Goal: Task Accomplishment & Management: Use online tool/utility

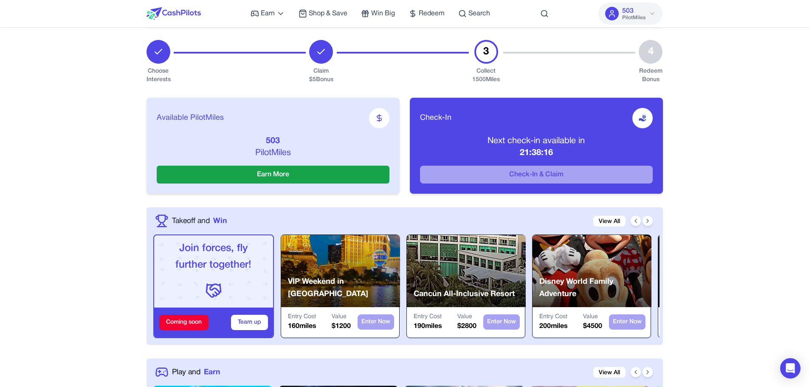
scroll to position [42, 0]
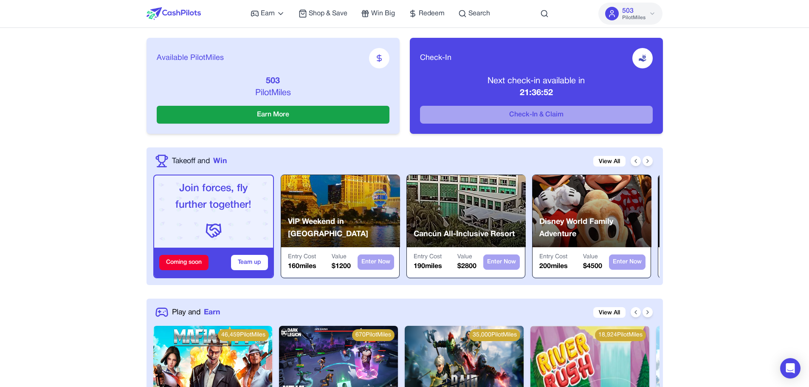
scroll to position [170, 0]
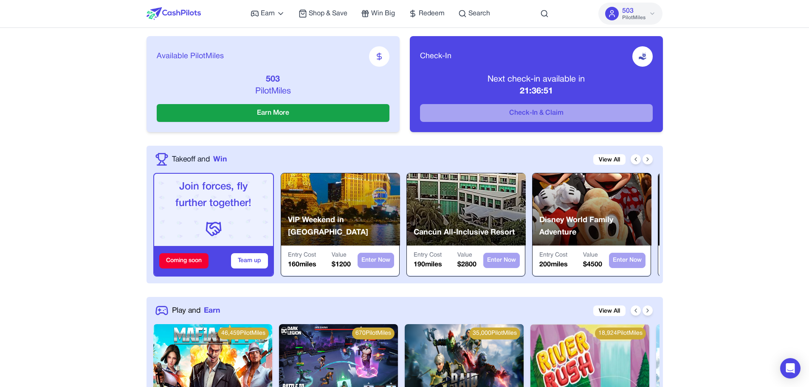
click at [190, 266] on div "Coming soon" at bounding box center [183, 260] width 49 height 15
click at [237, 196] on p "Join forces, fly further together!" at bounding box center [213, 195] width 105 height 33
click at [195, 204] on p "Join forces, fly further together!" at bounding box center [213, 195] width 105 height 33
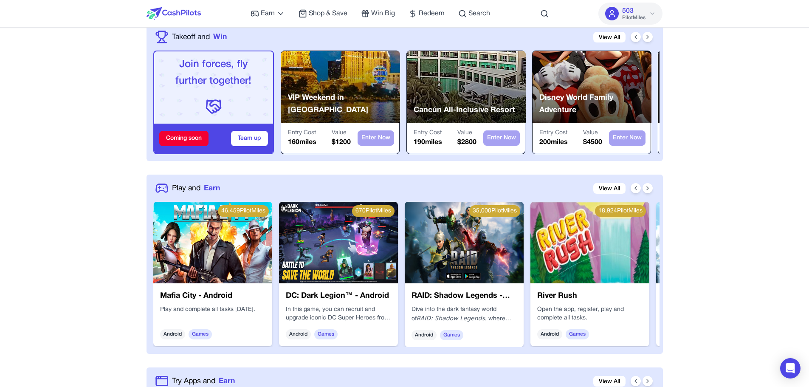
scroll to position [297, 0]
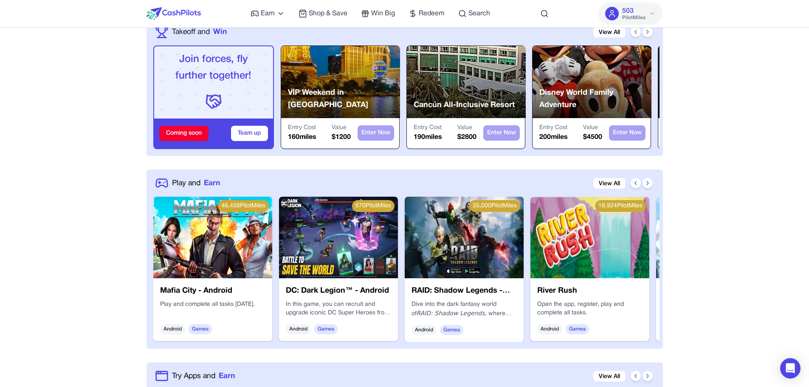
click at [633, 189] on div "Play and Earn View All" at bounding box center [406, 183] width 506 height 14
click at [633, 188] on div at bounding box center [642, 183] width 22 height 10
click at [636, 183] on icon at bounding box center [636, 182] width 2 height 3
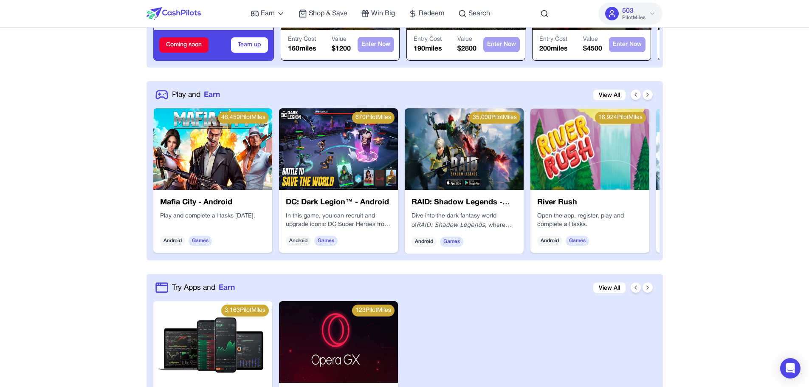
scroll to position [368, 0]
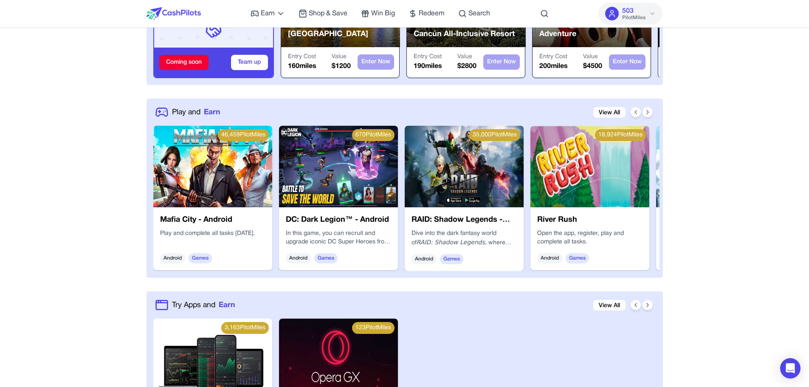
click at [615, 191] on img at bounding box center [590, 167] width 119 height 82
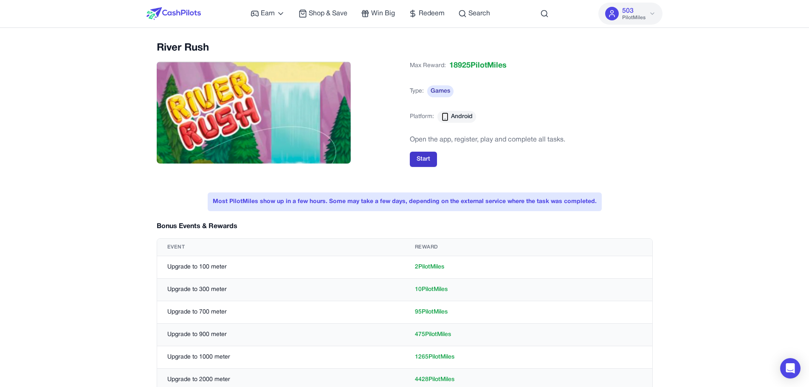
click at [423, 159] on button "Start" at bounding box center [423, 159] width 27 height 15
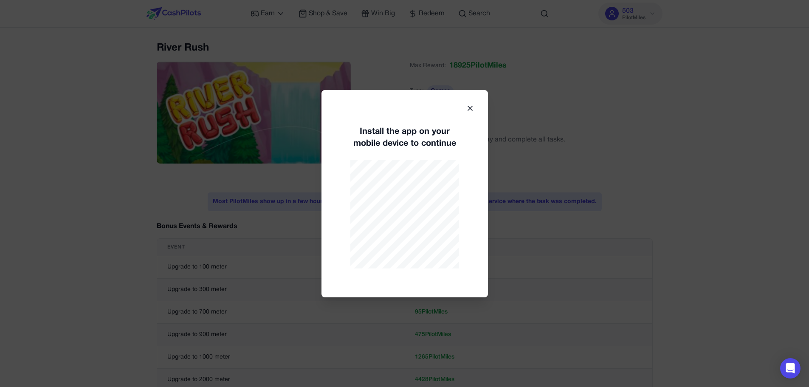
click at [471, 105] on icon at bounding box center [470, 108] width 8 height 8
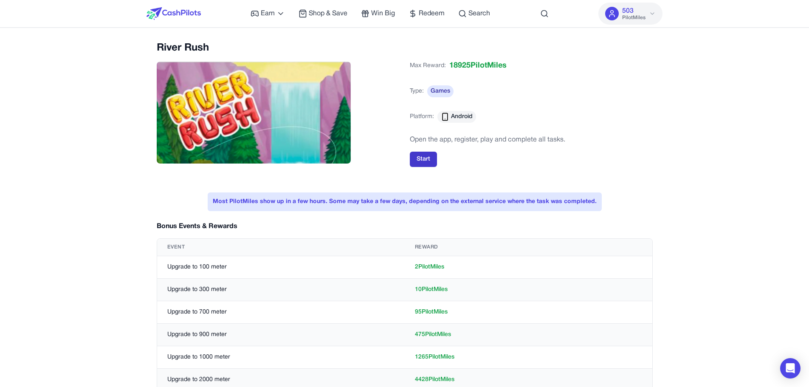
click at [421, 152] on button "Start" at bounding box center [423, 159] width 27 height 15
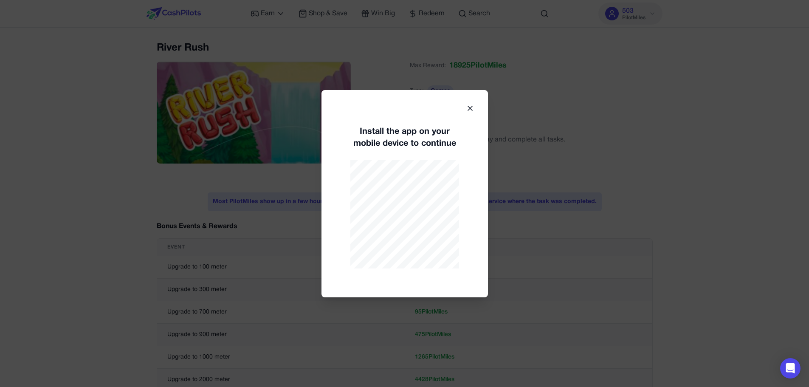
click at [223, 229] on div at bounding box center [404, 193] width 809 height 387
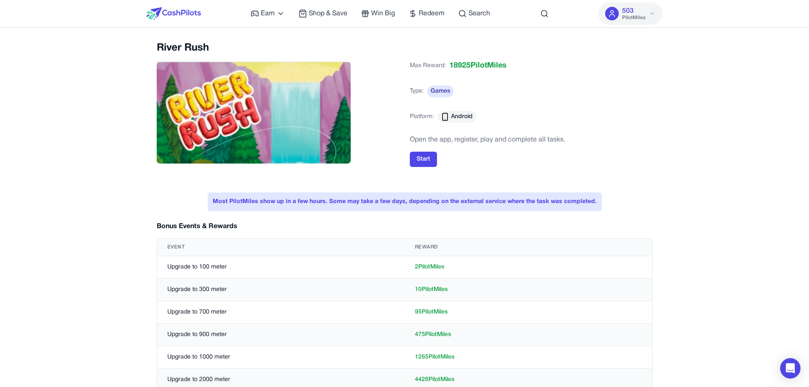
drag, startPoint x: 158, startPoint y: 0, endPoint x: 158, endPoint y: 16, distance: 15.7
click at [158, 15] on div at bounding box center [174, 13] width 54 height 27
click at [158, 18] on img at bounding box center [174, 13] width 54 height 13
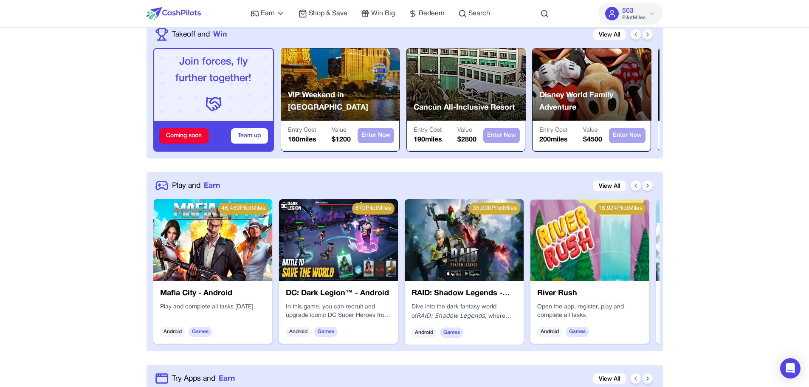
scroll to position [297, 0]
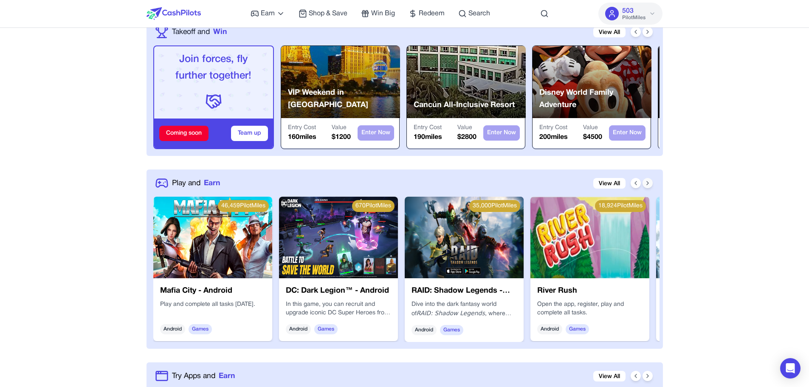
click at [647, 182] on icon at bounding box center [648, 183] width 7 height 7
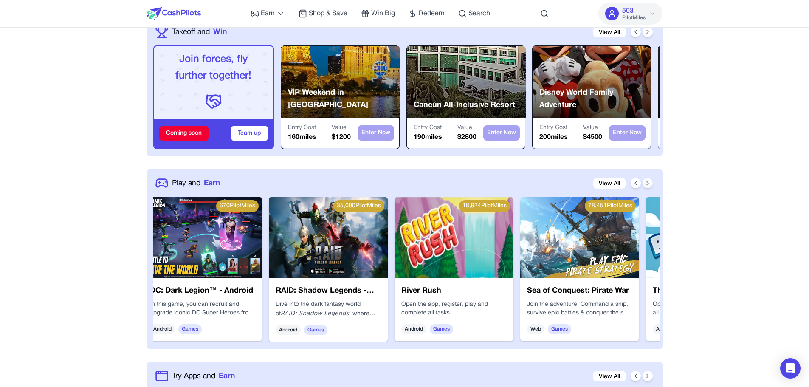
click at [647, 182] on icon at bounding box center [648, 183] width 7 height 7
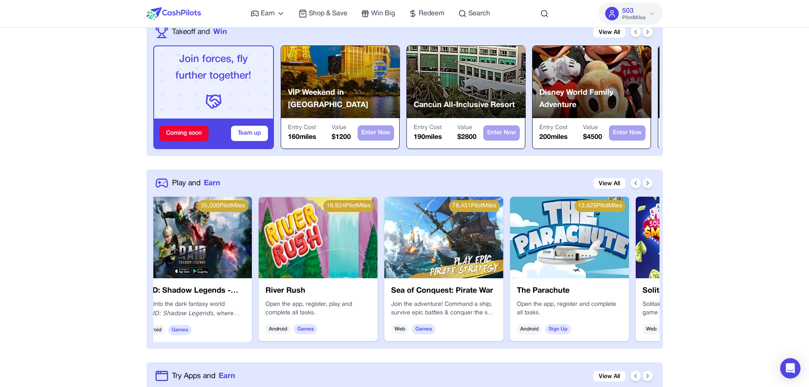
click at [647, 182] on icon at bounding box center [648, 183] width 7 height 7
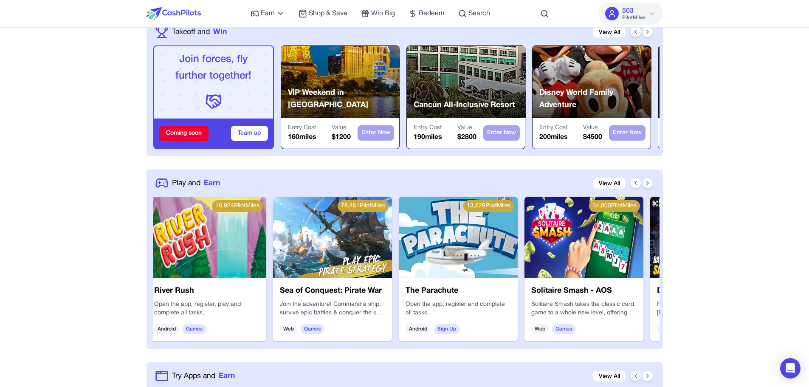
click at [647, 182] on icon at bounding box center [648, 183] width 7 height 7
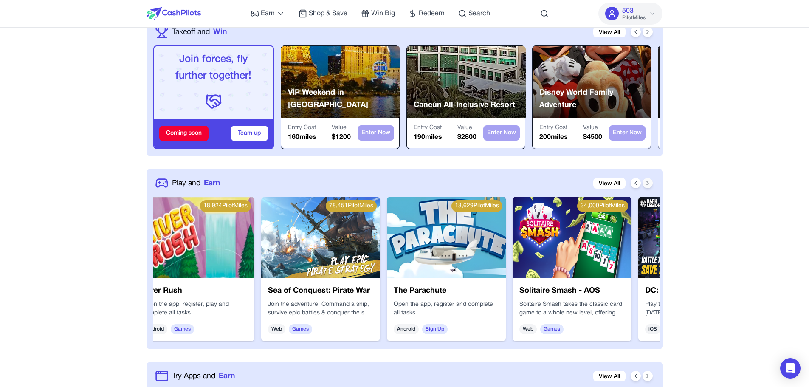
click at [647, 182] on icon at bounding box center [648, 183] width 7 height 7
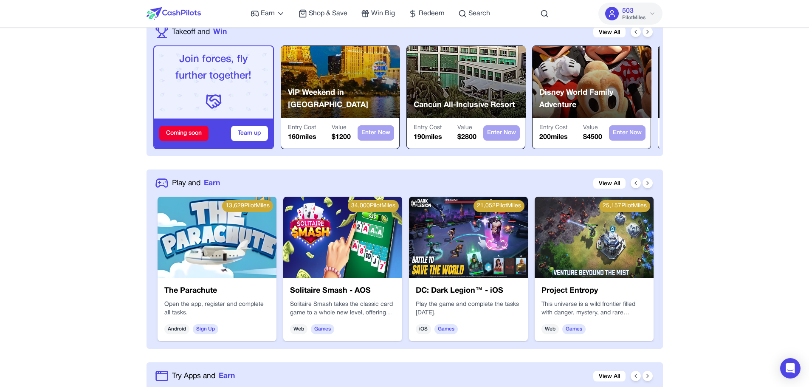
scroll to position [0, 630]
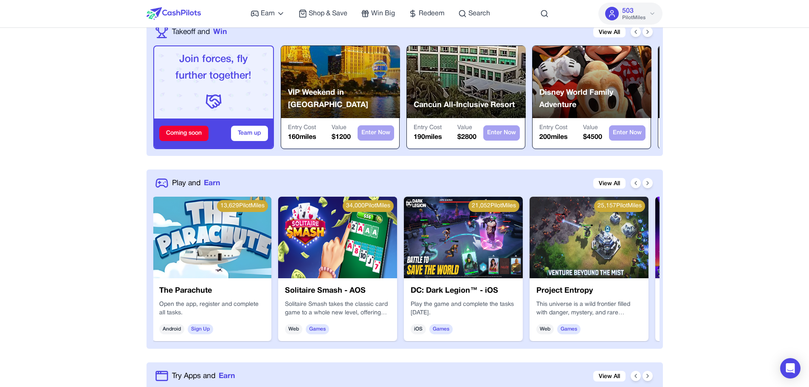
click at [224, 249] on img at bounding box center [212, 238] width 119 height 82
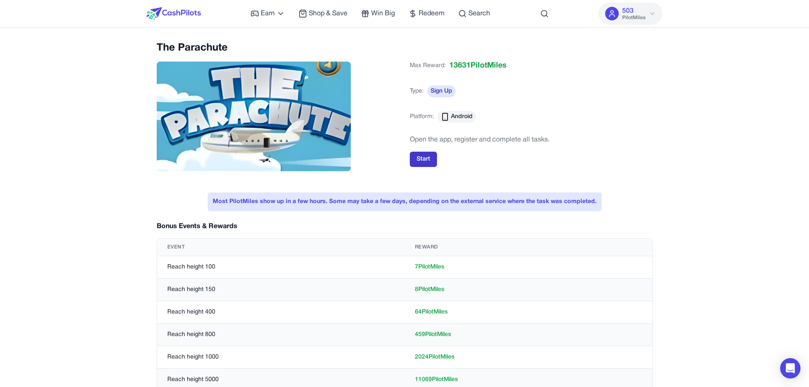
click at [417, 152] on button "Start" at bounding box center [423, 159] width 27 height 15
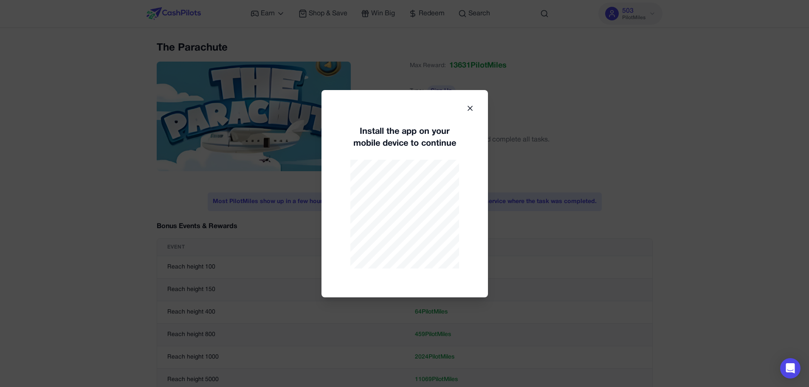
drag, startPoint x: 74, startPoint y: 266, endPoint x: 76, endPoint y: 271, distance: 5.0
click at [74, 266] on div at bounding box center [404, 193] width 809 height 387
